Goal: Find specific page/section: Find specific page/section

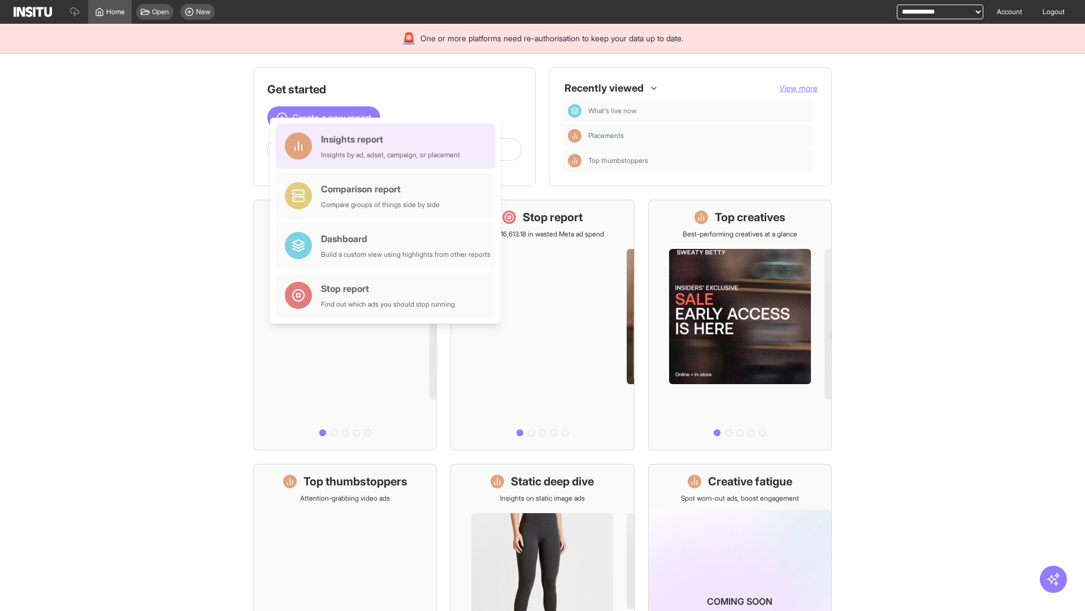
click at [388, 146] on div "Insights report Insights by ad, adset, campaign, or placement" at bounding box center [390, 145] width 139 height 27
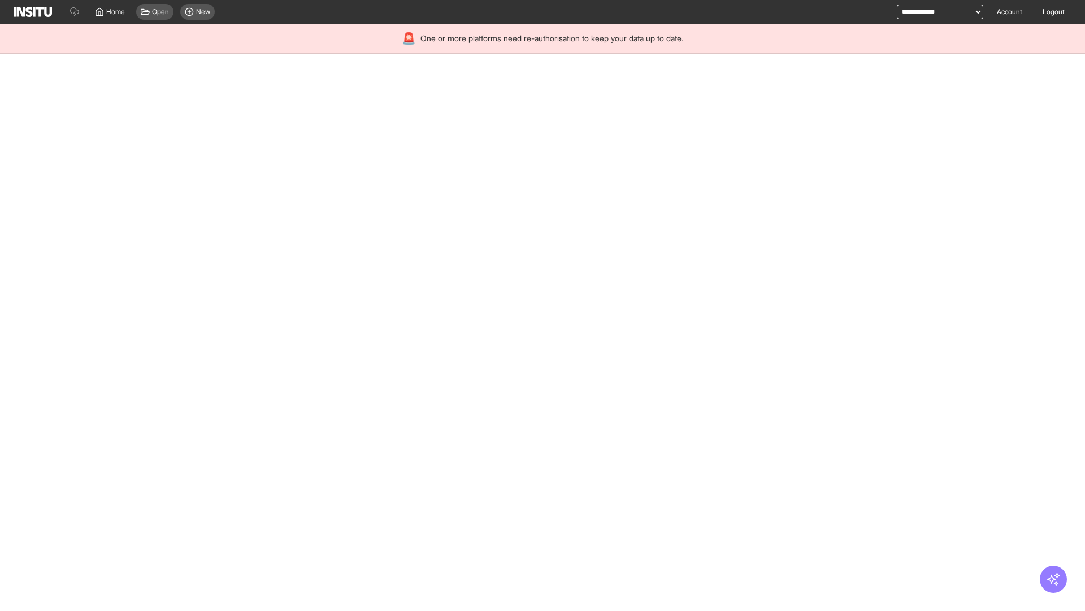
select select "**"
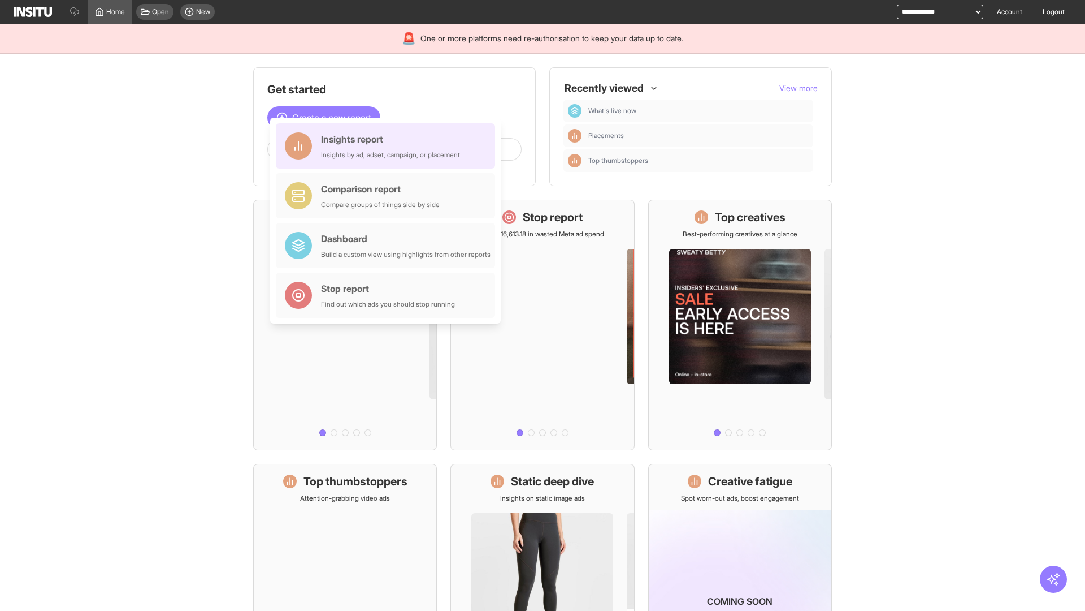
click at [388, 146] on div "Insights report Insights by ad, adset, campaign, or placement" at bounding box center [390, 145] width 139 height 27
